Goal: Find contact information: Find contact information

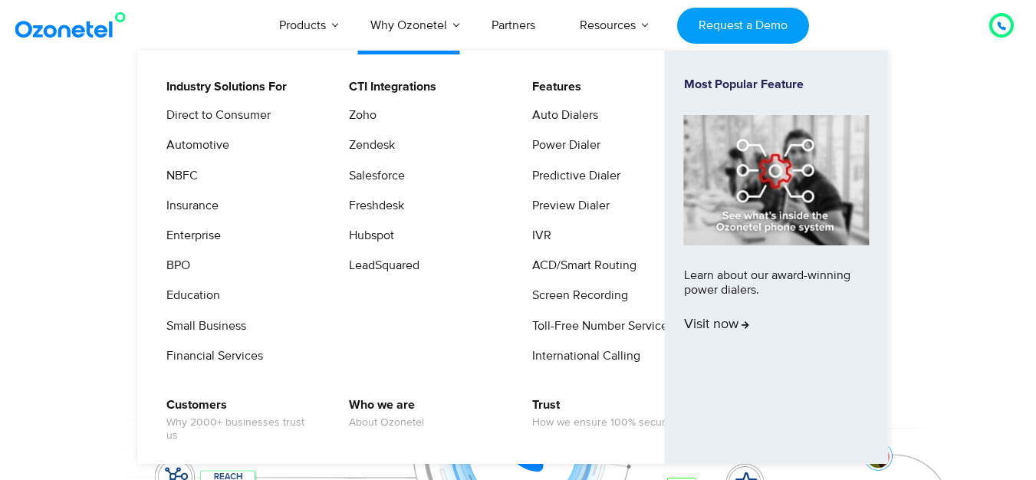
click at [576, 338] on li "Toll-Free Number Services" at bounding box center [603, 332] width 163 height 30
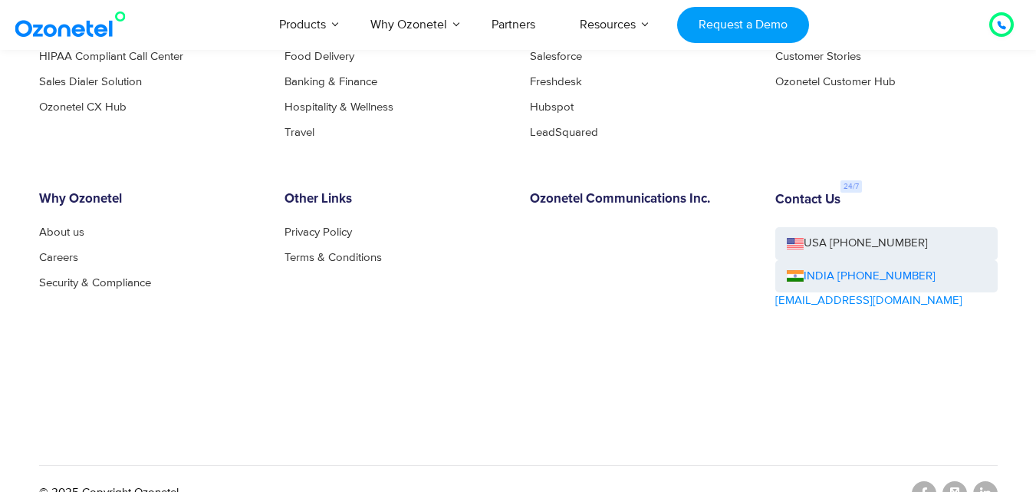
scroll to position [8527, 0]
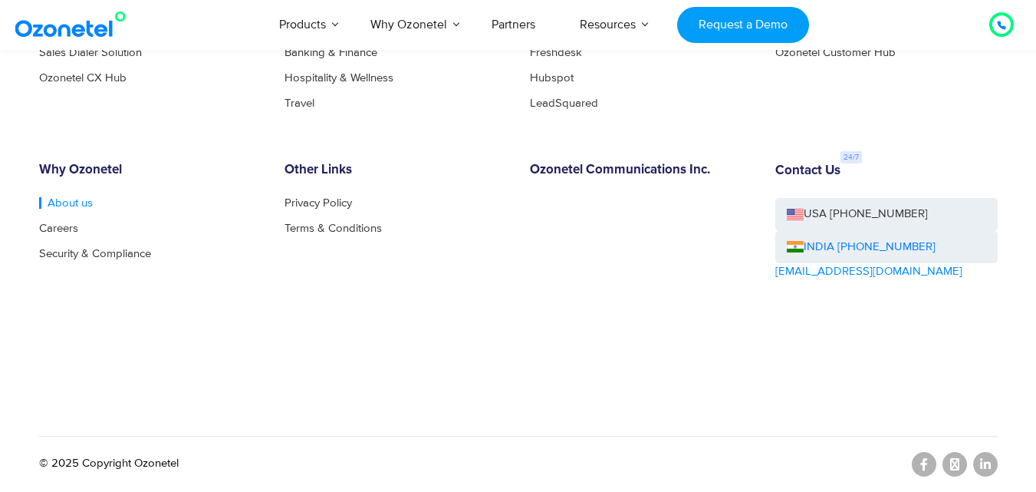
click at [77, 201] on link "About us" at bounding box center [66, 203] width 54 height 12
